Goal: Transaction & Acquisition: Subscribe to service/newsletter

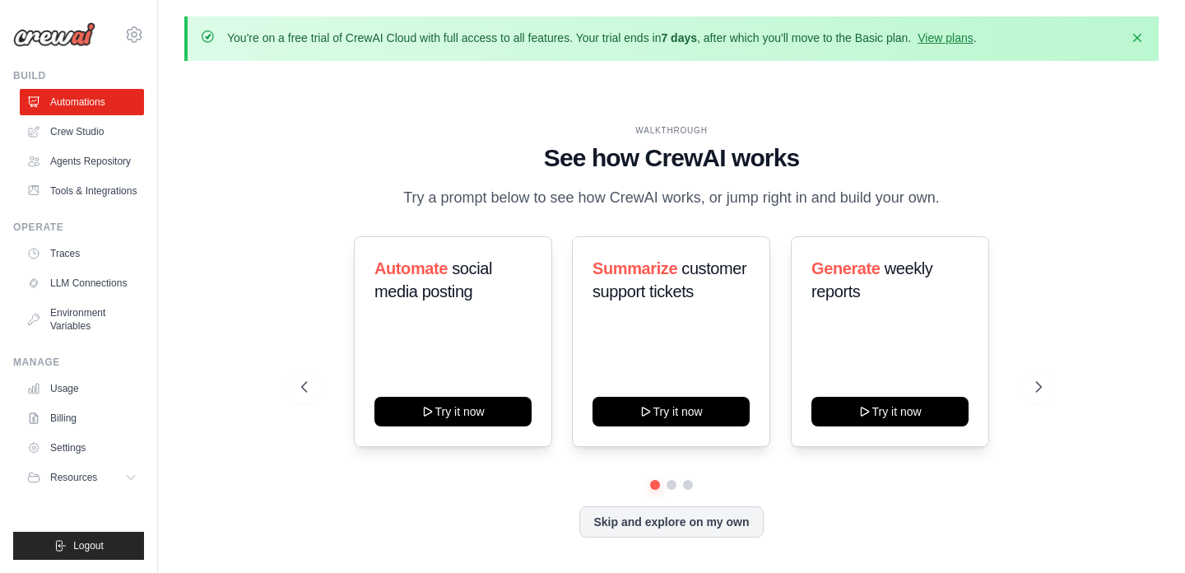
click at [1052, 142] on div "WALKTHROUGH See how CrewAI works Try a prompt below to see how CrewAI works, or…" at bounding box center [670, 343] width 779 height 439
click at [225, 179] on div "WALKTHROUGH See how CrewAI works Try a prompt below to see how CrewAI works, or…" at bounding box center [671, 344] width 974 height 540
click at [342, 151] on h1 "See how CrewAI works" at bounding box center [671, 158] width 740 height 30
click at [1042, 136] on div "WALKTHROUGH See how CrewAI works Try a prompt below to see how CrewAI works, or…" at bounding box center [670, 343] width 779 height 439
click at [337, 253] on div "Automate social media posting Try it now Summarize customer support tickets Try…" at bounding box center [671, 341] width 740 height 211
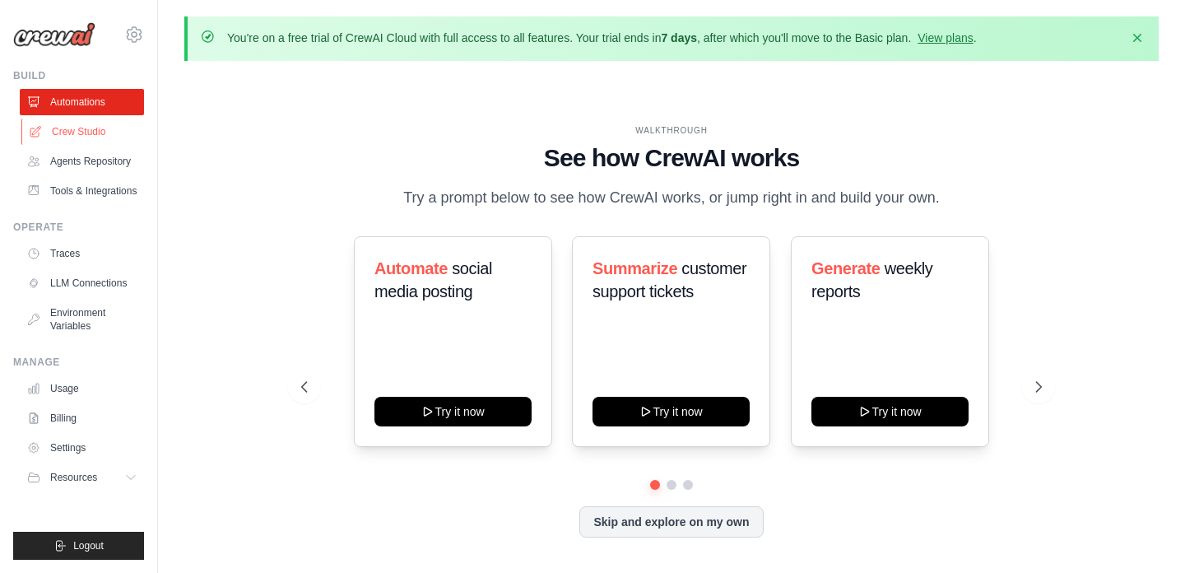
click at [87, 131] on link "Crew Studio" at bounding box center [83, 131] width 124 height 26
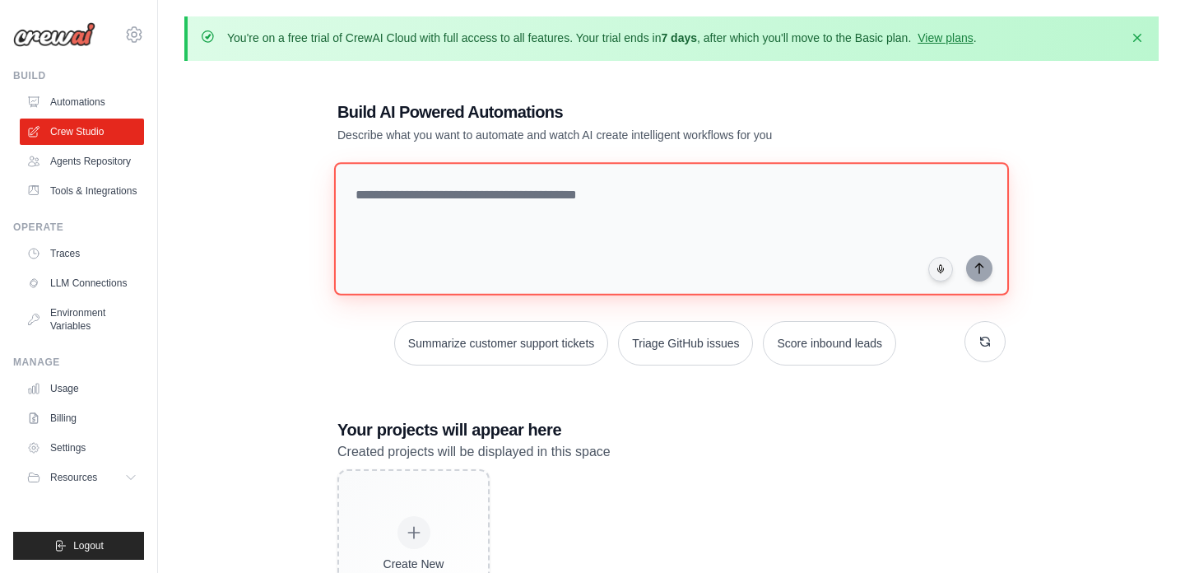
click at [434, 198] on textarea at bounding box center [671, 228] width 675 height 133
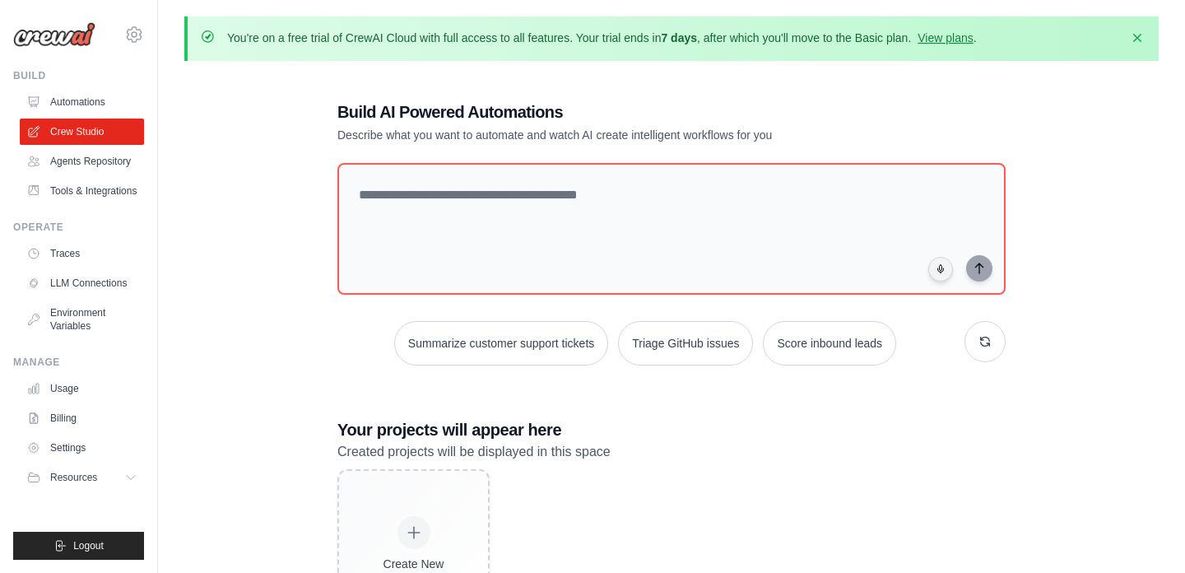
click at [307, 210] on div "Build AI Powered Automations Describe what you want to automate and watch AI cr…" at bounding box center [671, 367] width 974 height 586
click at [901, 104] on div "Build AI Powered Automations Describe what you want to automate and watch AI cr…" at bounding box center [671, 121] width 668 height 43
click at [235, 217] on div "Build AI Powered Automations Describe what you want to automate and watch AI cr…" at bounding box center [671, 367] width 974 height 586
click at [309, 180] on div "Build AI Powered Automations Describe what you want to automate and watch AI cr…" at bounding box center [671, 367] width 974 height 586
click at [1038, 128] on div "Build AI Powered Automations Describe what you want to automate and watch AI cr…" at bounding box center [671, 367] width 974 height 586
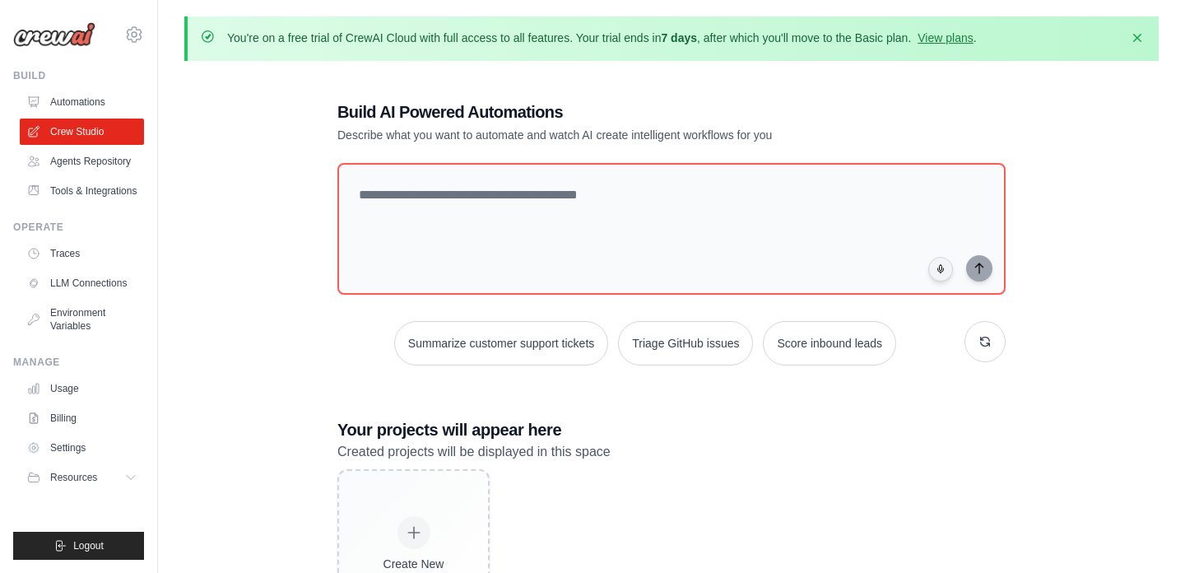
click at [226, 172] on div "Build AI Powered Automations Describe what you want to automate and watch AI cr…" at bounding box center [671, 367] width 974 height 586
click at [91, 103] on link "Automations" at bounding box center [83, 102] width 124 height 26
click at [66, 390] on link "Usage" at bounding box center [83, 388] width 124 height 26
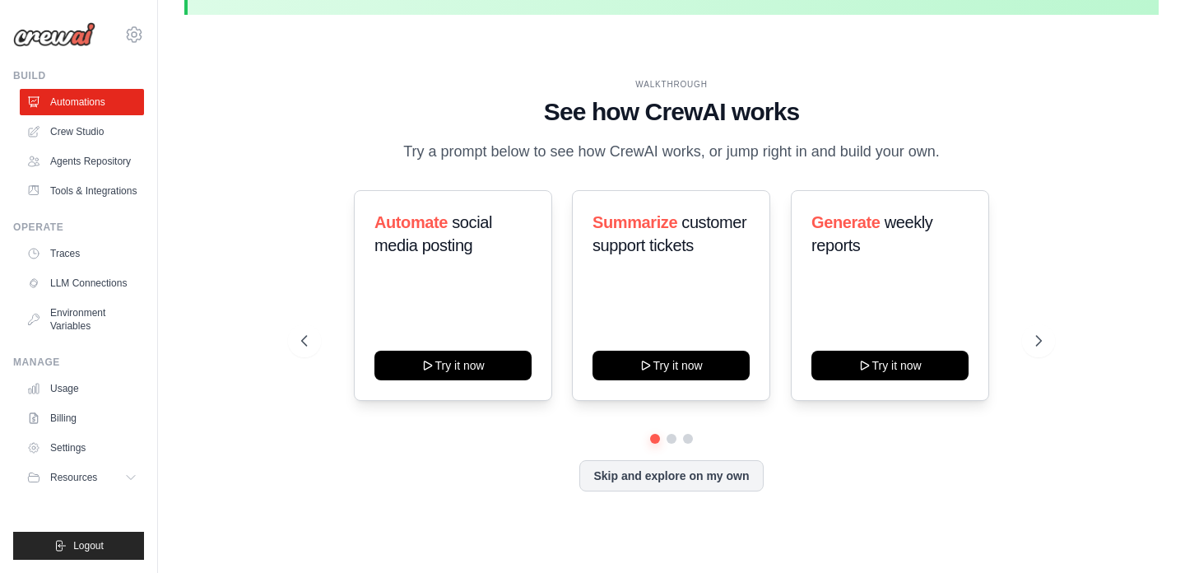
scroll to position [57, 0]
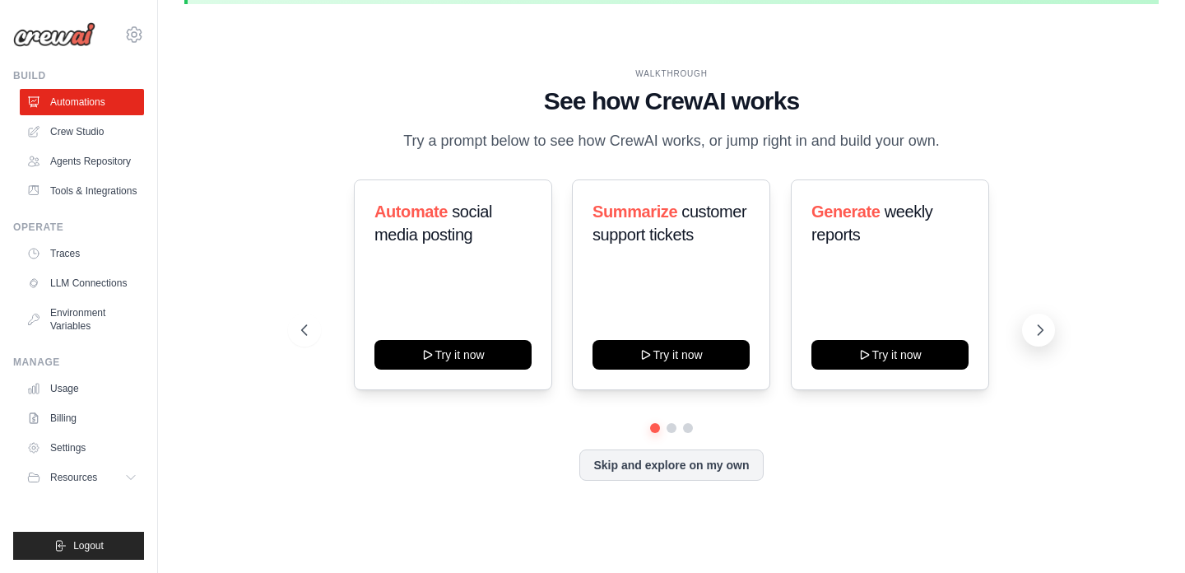
click at [1039, 325] on icon at bounding box center [1040, 330] width 5 height 10
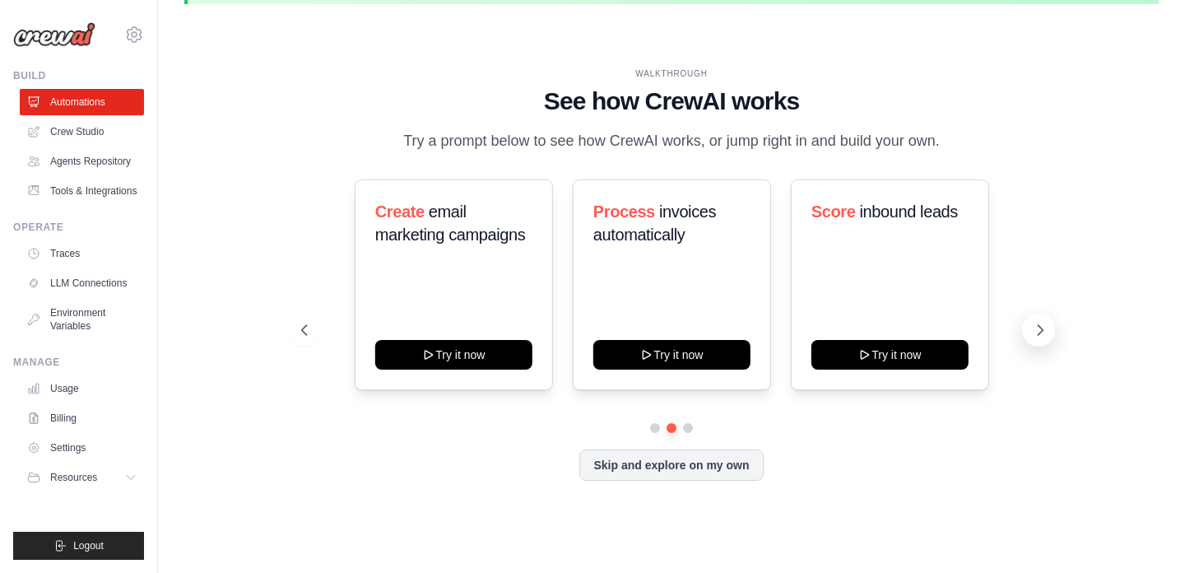
click at [1038, 328] on icon at bounding box center [1040, 330] width 16 height 16
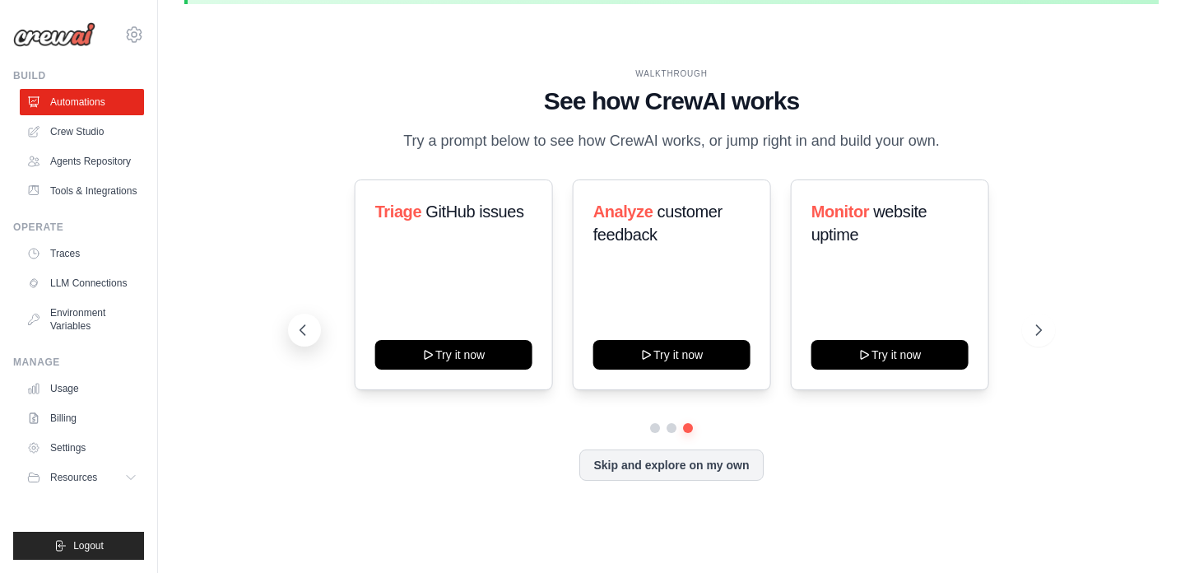
click at [300, 325] on icon at bounding box center [303, 330] width 16 height 16
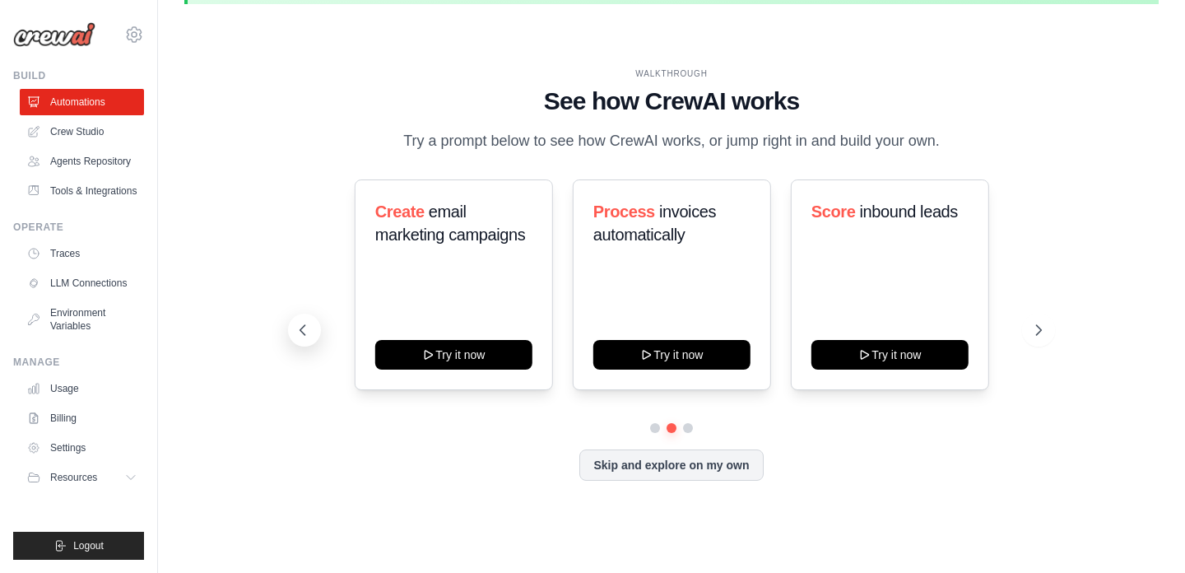
click at [300, 326] on icon at bounding box center [303, 330] width 16 height 16
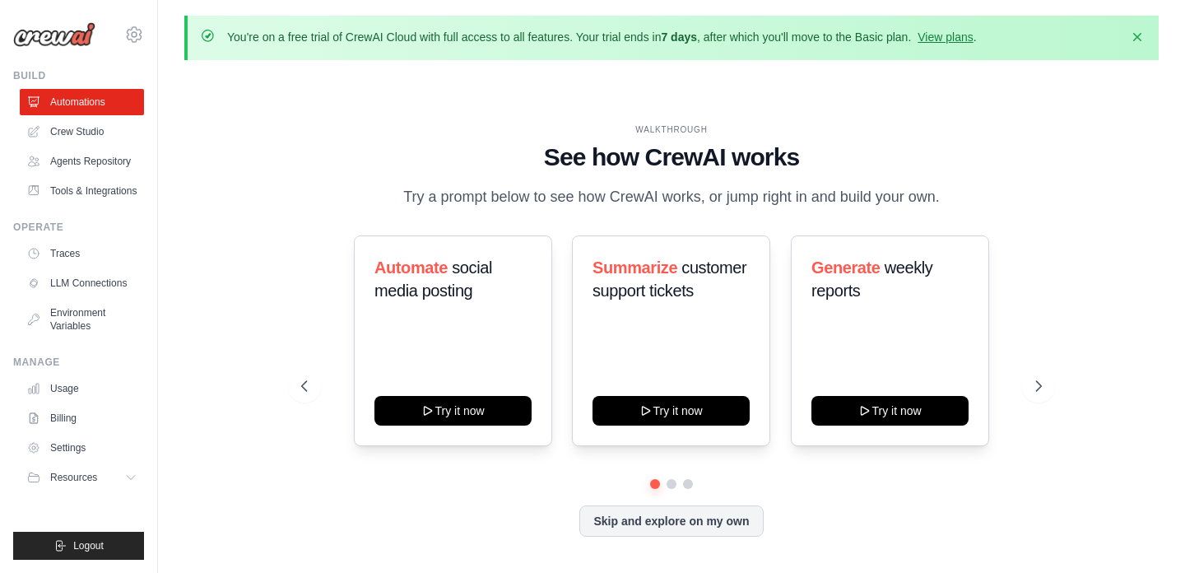
scroll to position [0, 0]
click at [383, 125] on div "WALKTHROUGH" at bounding box center [671, 130] width 740 height 12
drag, startPoint x: 421, startPoint y: 197, endPoint x: 569, endPoint y: 202, distance: 149.1
click at [571, 202] on p "Try a prompt below to see how CrewAI works, or jump right in and build your own." at bounding box center [671, 198] width 553 height 24
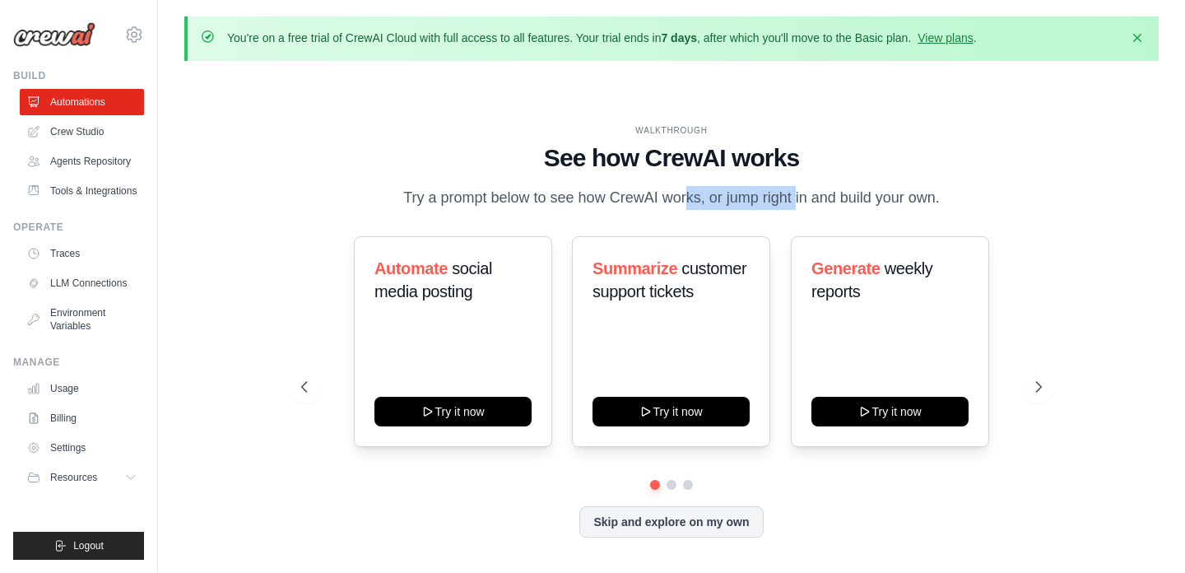
drag, startPoint x: 616, startPoint y: 193, endPoint x: 736, endPoint y: 197, distance: 120.2
click at [736, 197] on p "Try a prompt below to see how CrewAI works, or jump right in and build your own." at bounding box center [671, 198] width 553 height 24
click at [739, 202] on p "Try a prompt below to see how CrewAI works, or jump right in and build your own." at bounding box center [671, 198] width 553 height 24
click at [778, 200] on p "Try a prompt below to see how CrewAI works, or jump right in and build your own." at bounding box center [671, 198] width 553 height 24
click at [468, 131] on div "WALKTHROUGH" at bounding box center [671, 130] width 740 height 12
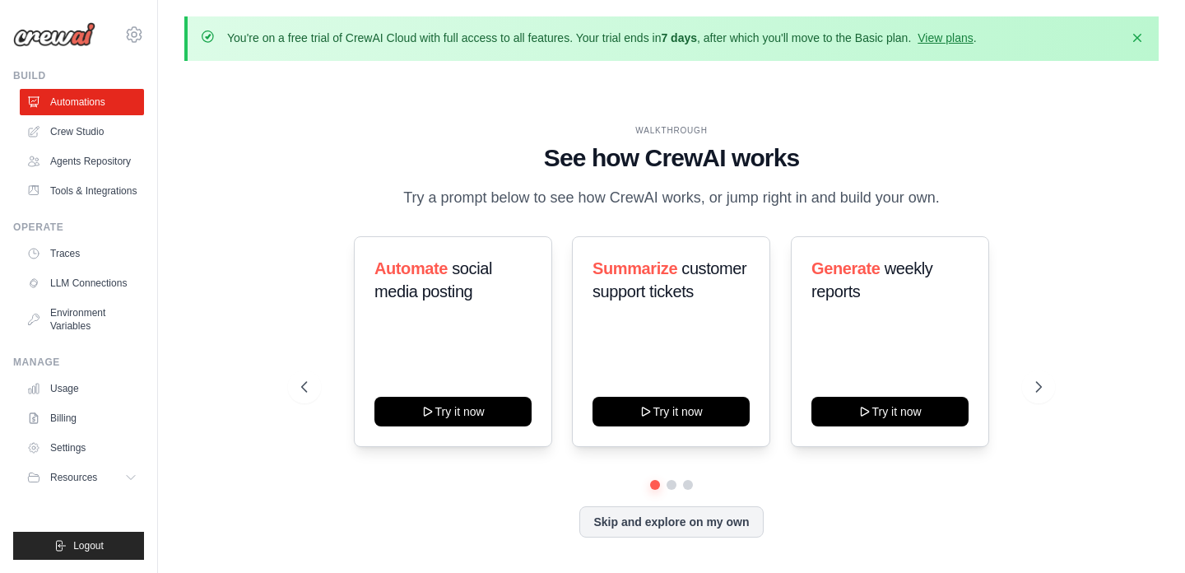
drag, startPoint x: 456, startPoint y: 41, endPoint x: 582, endPoint y: 41, distance: 125.9
click at [582, 41] on p "You're on a free trial of CrewAI Cloud with full access to all features. Your t…" at bounding box center [602, 38] width 750 height 16
drag, startPoint x: 599, startPoint y: 41, endPoint x: 681, endPoint y: 39, distance: 81.5
click at [681, 39] on p "You're on a free trial of CrewAI Cloud with full access to all features. Your t…" at bounding box center [602, 38] width 750 height 16
drag, startPoint x: 729, startPoint y: 35, endPoint x: 848, endPoint y: 35, distance: 119.3
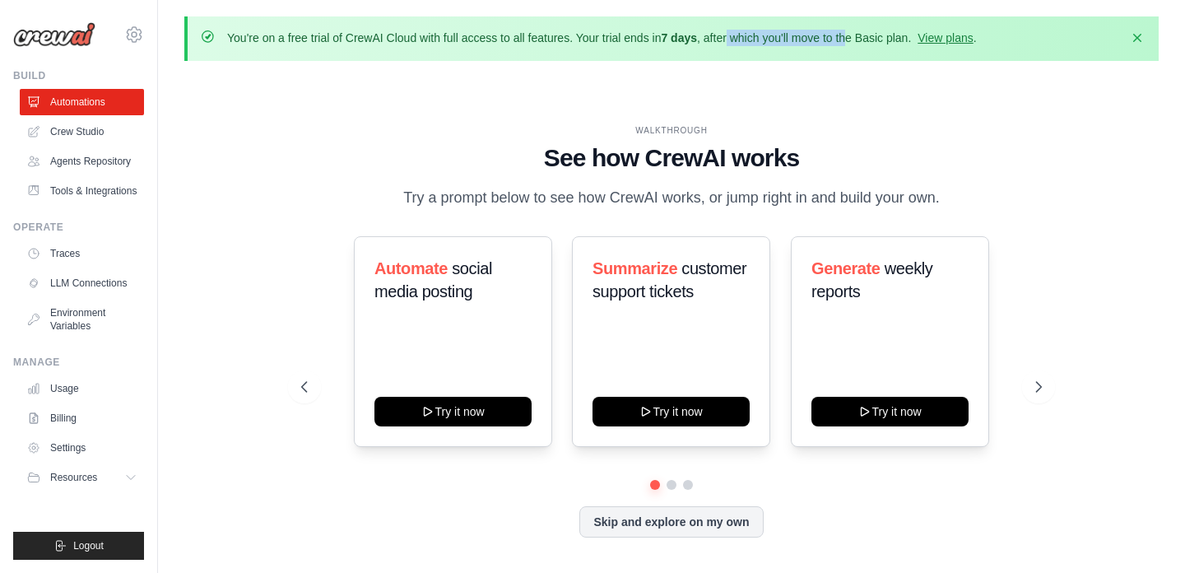
click at [848, 35] on p "You're on a free trial of CrewAI Cloud with full access to all features. Your t…" at bounding box center [602, 38] width 750 height 16
click at [867, 35] on p "You're on a free trial of CrewAI Cloud with full access to all features. Your t…" at bounding box center [602, 38] width 750 height 16
drag, startPoint x: 881, startPoint y: 36, endPoint x: 762, endPoint y: 37, distance: 118.5
click at [766, 37] on p "You're on a free trial of CrewAI Cloud with full access to all features. Your t…" at bounding box center [602, 38] width 750 height 16
click at [762, 37] on p "You're on a free trial of CrewAI Cloud with full access to all features. Your t…" at bounding box center [602, 38] width 750 height 16
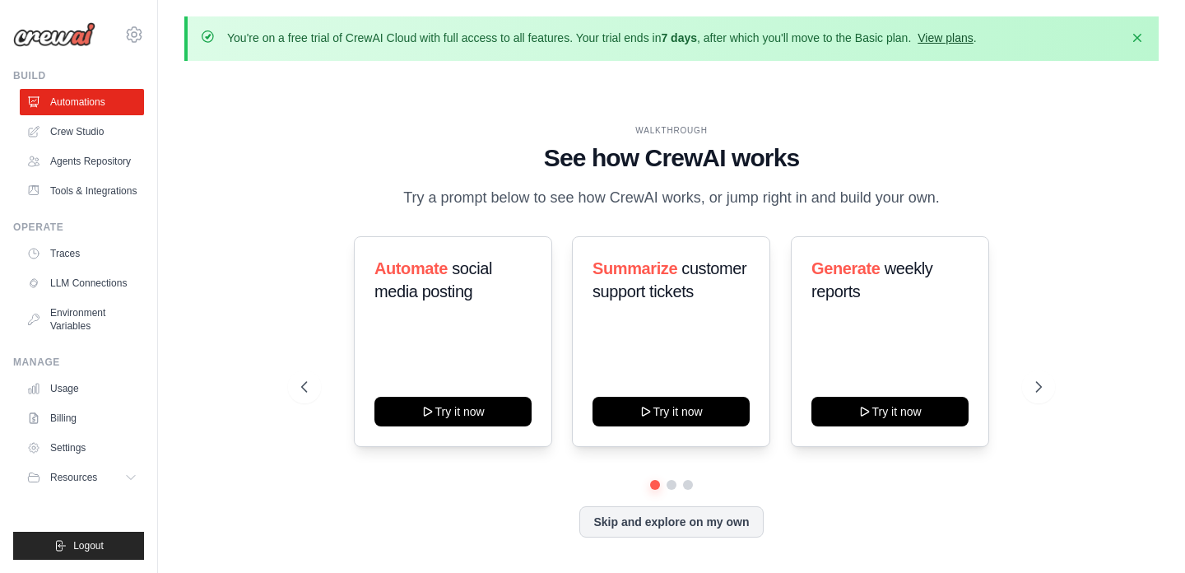
click at [973, 39] on link "View plans" at bounding box center [945, 37] width 55 height 13
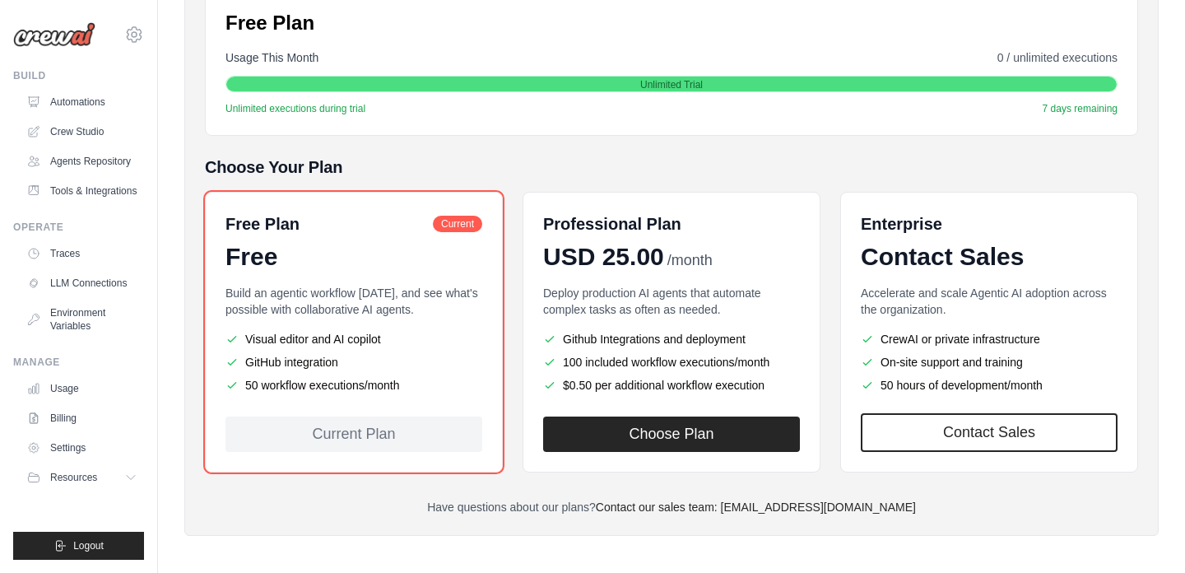
scroll to position [290, 0]
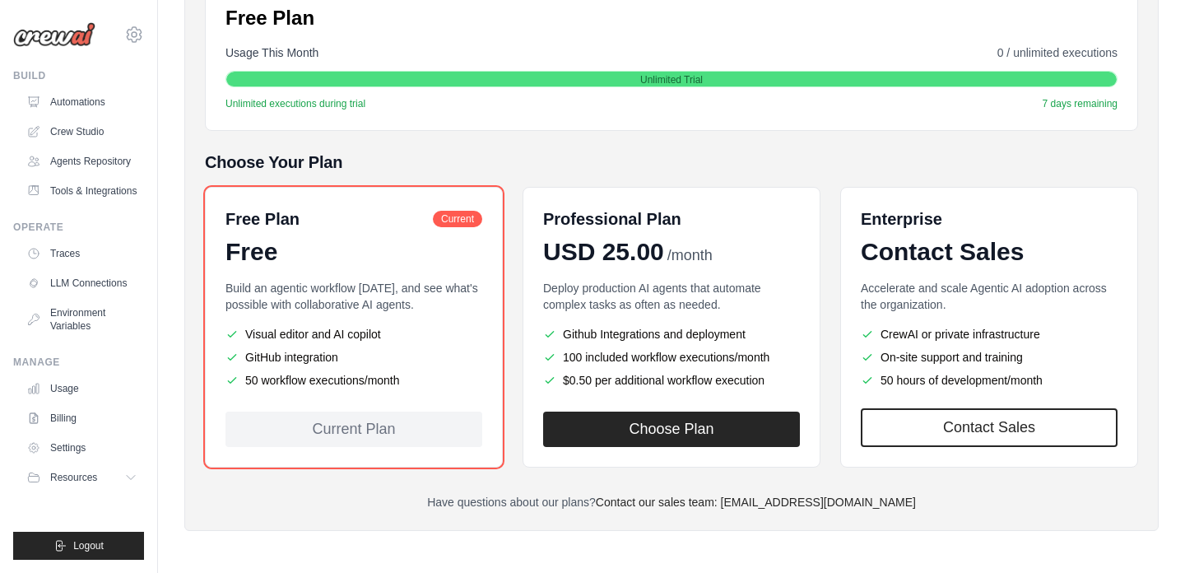
click at [792, 160] on h5 "Choose Your Plan" at bounding box center [671, 162] width 933 height 23
click at [922, 148] on div "Billing Settings Current Plan Free Plan Usage This Month 0 / unlimited executio…" at bounding box center [671, 211] width 933 height 598
click at [898, 153] on h5 "Choose Your Plan" at bounding box center [671, 162] width 933 height 23
click at [858, 142] on div "Billing Settings Current Plan Free Plan Usage This Month 0 / unlimited executio…" at bounding box center [671, 211] width 933 height 598
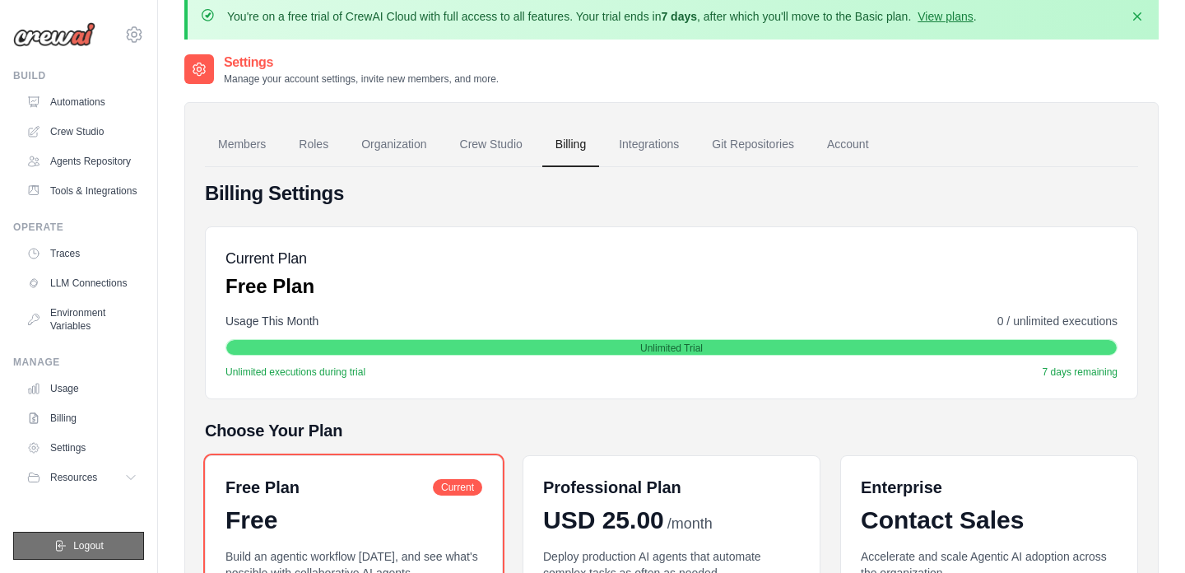
scroll to position [22, 0]
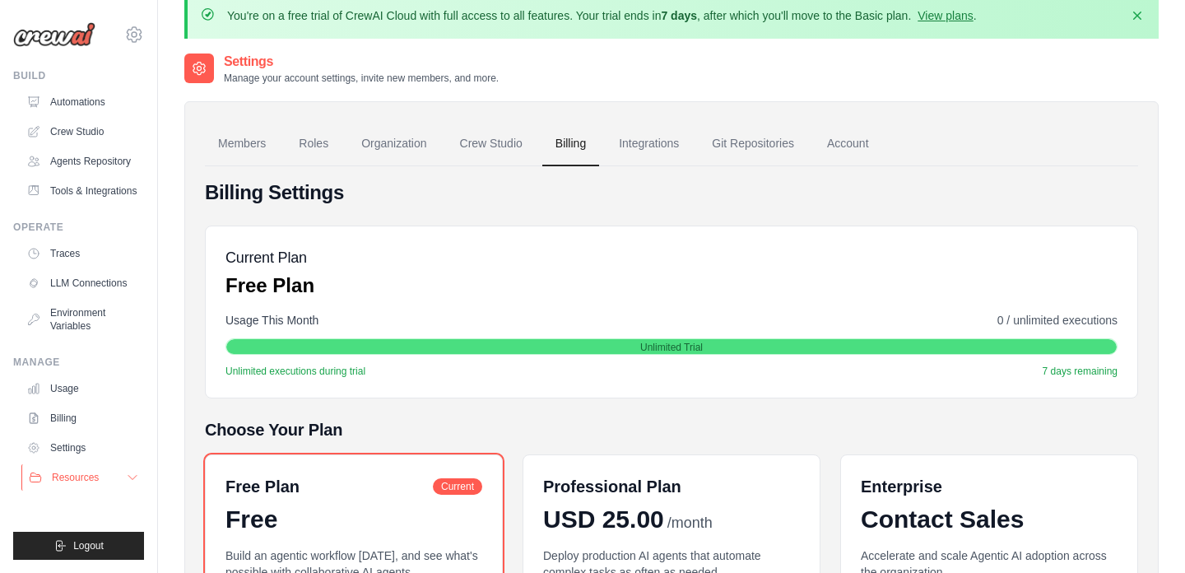
click at [97, 474] on span "Resources" at bounding box center [75, 477] width 47 height 13
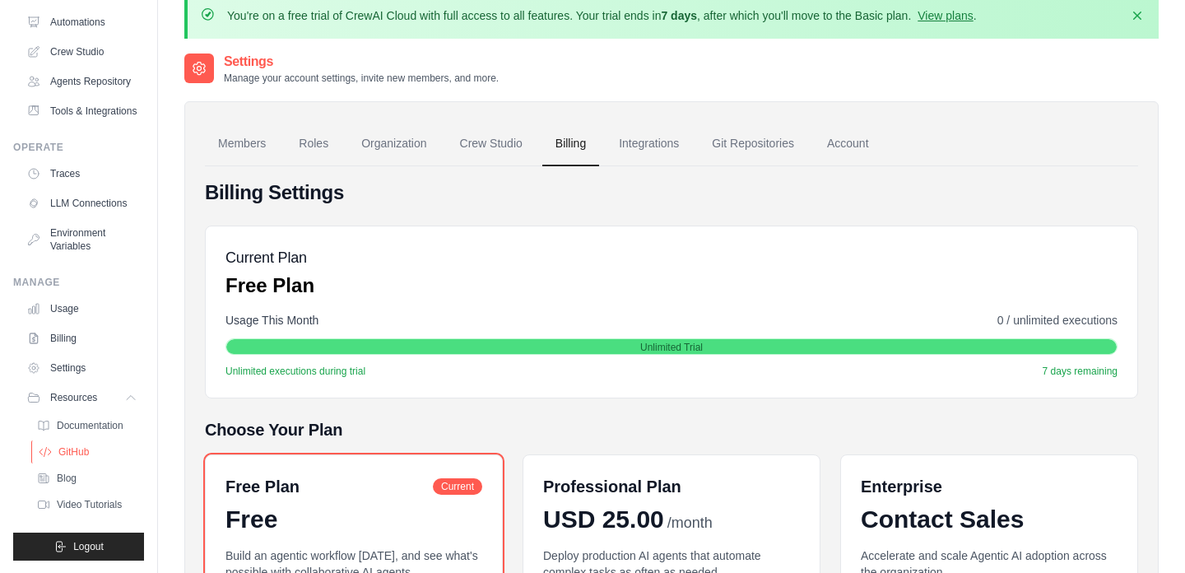
scroll to position [81, 0]
click at [95, 421] on span "Documentation" at bounding box center [91, 424] width 67 height 13
